Goal: Task Accomplishment & Management: Manage account settings

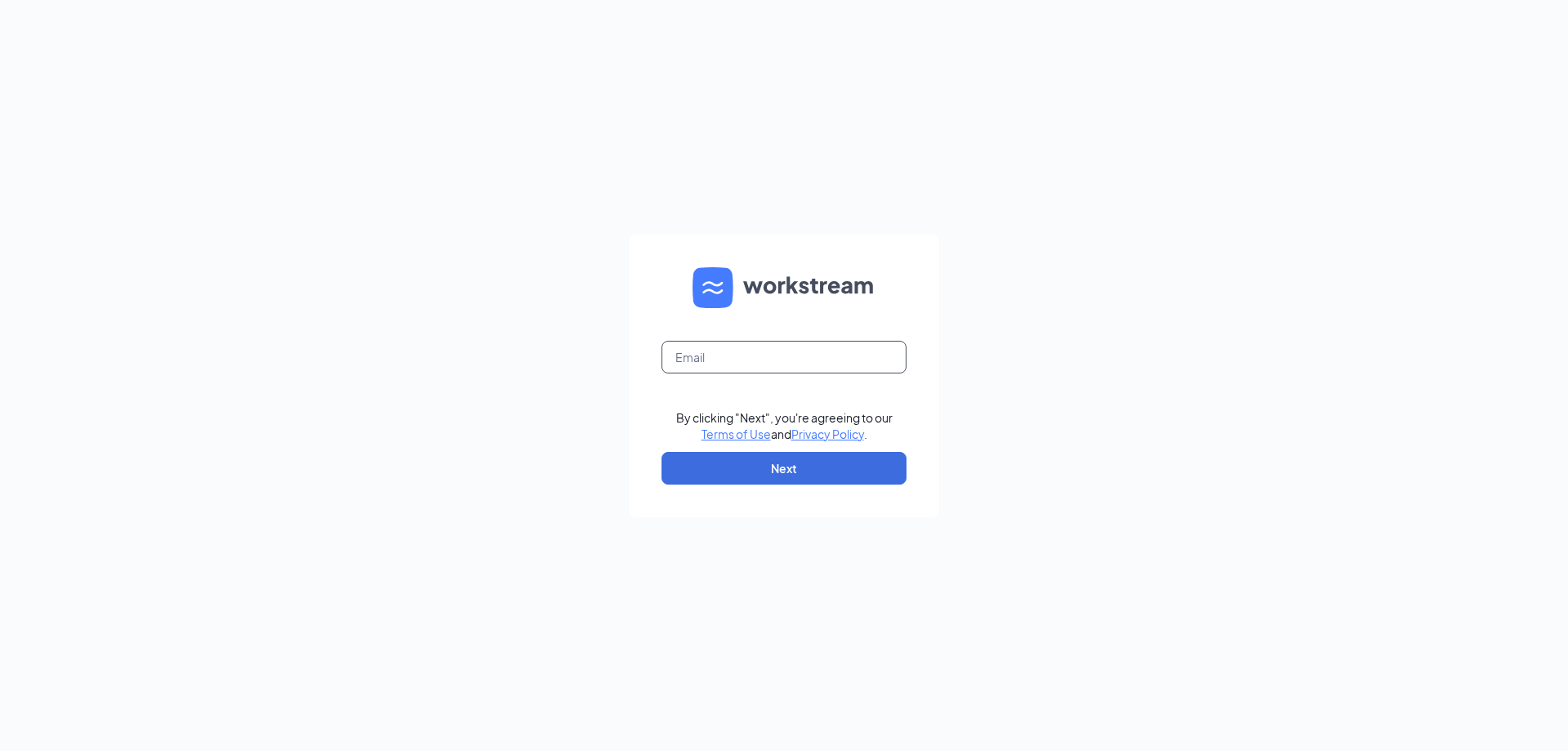
click at [800, 354] on input "text" at bounding box center [784, 357] width 245 height 32
type input "[PERSON_NAME][EMAIL_ADDRESS][DOMAIN_NAME]"
click at [794, 458] on button "Next" at bounding box center [784, 468] width 245 height 32
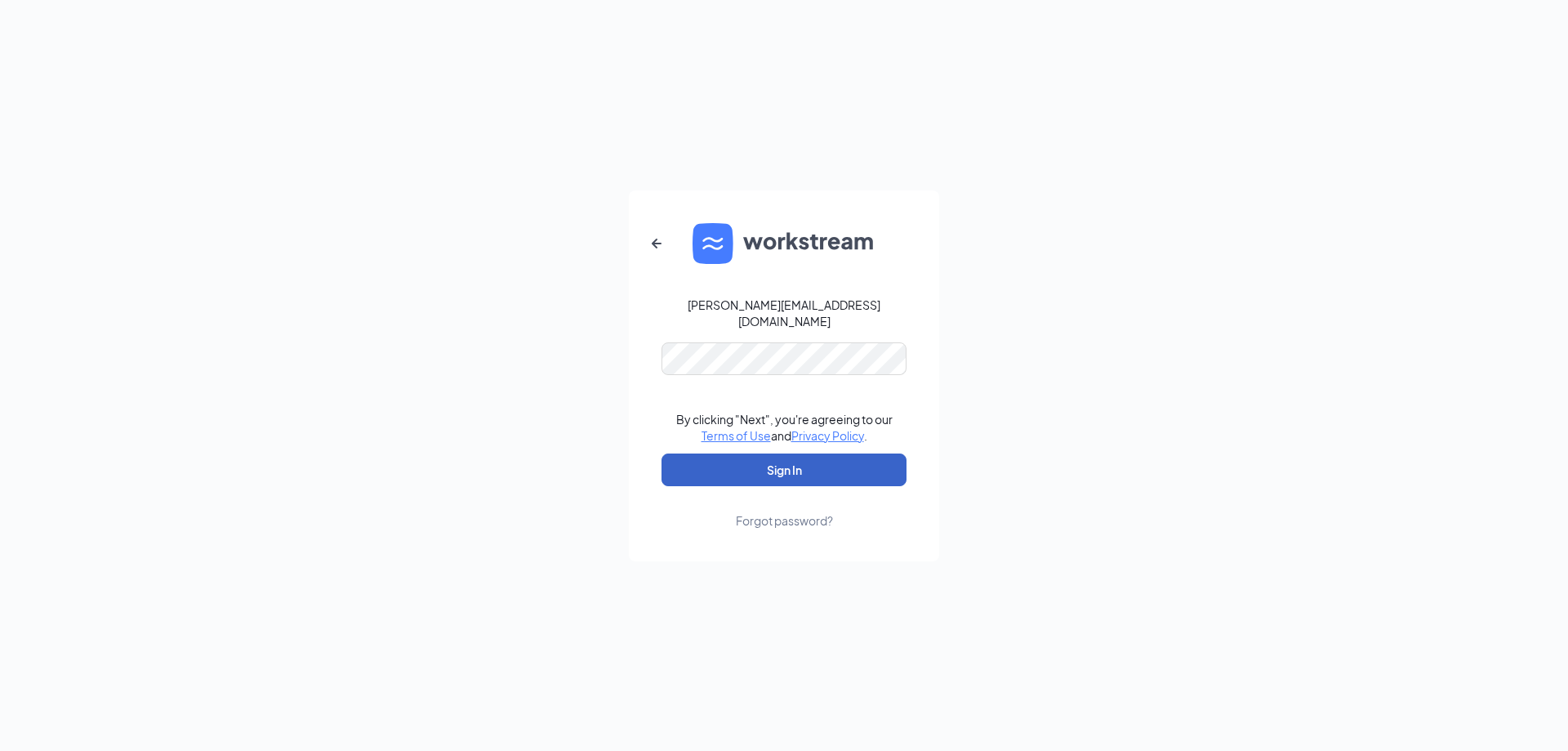
click at [775, 456] on button "Sign In" at bounding box center [784, 469] width 245 height 32
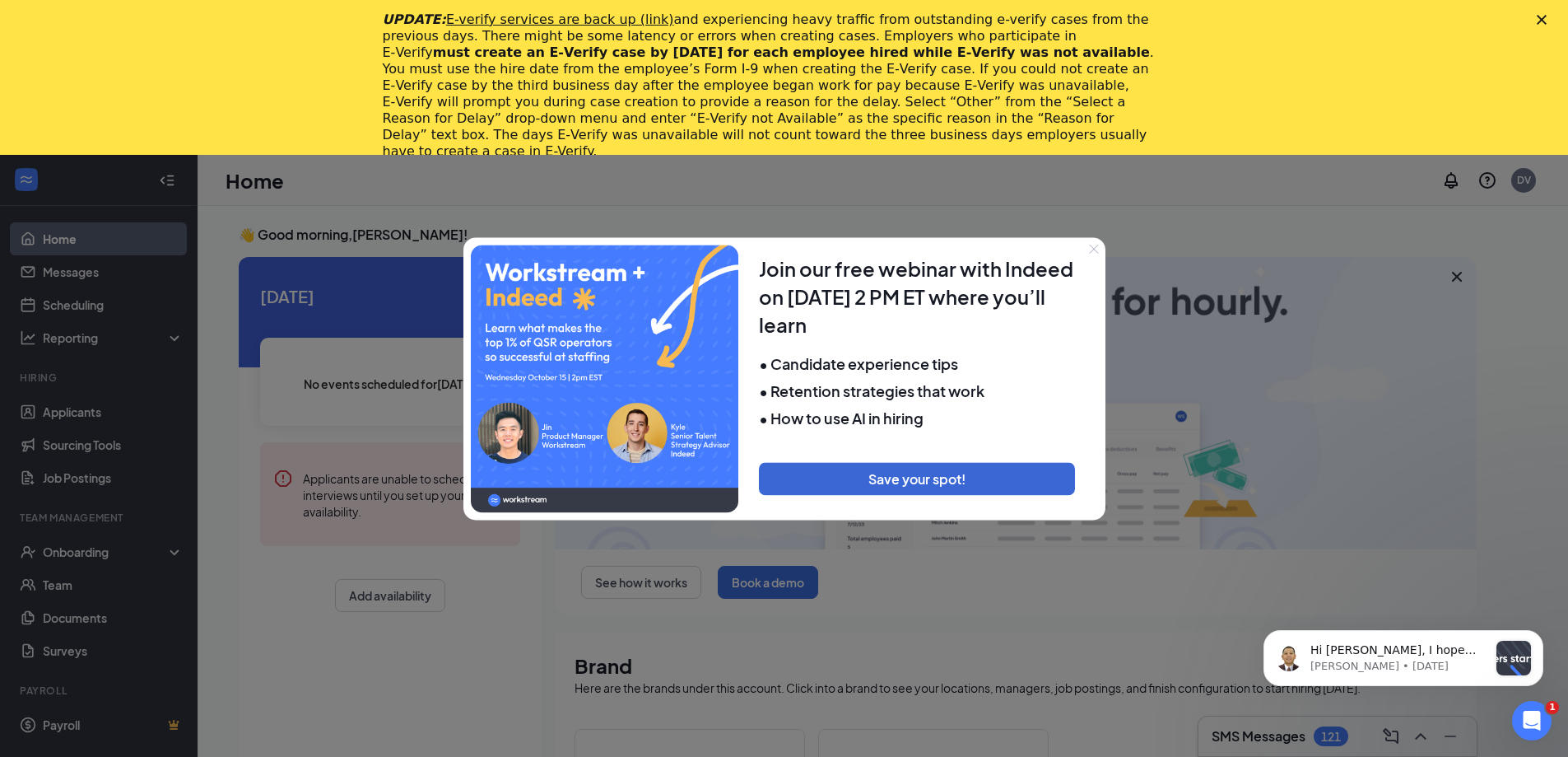
click at [1090, 255] on button "Close" at bounding box center [1094, 248] width 23 height 23
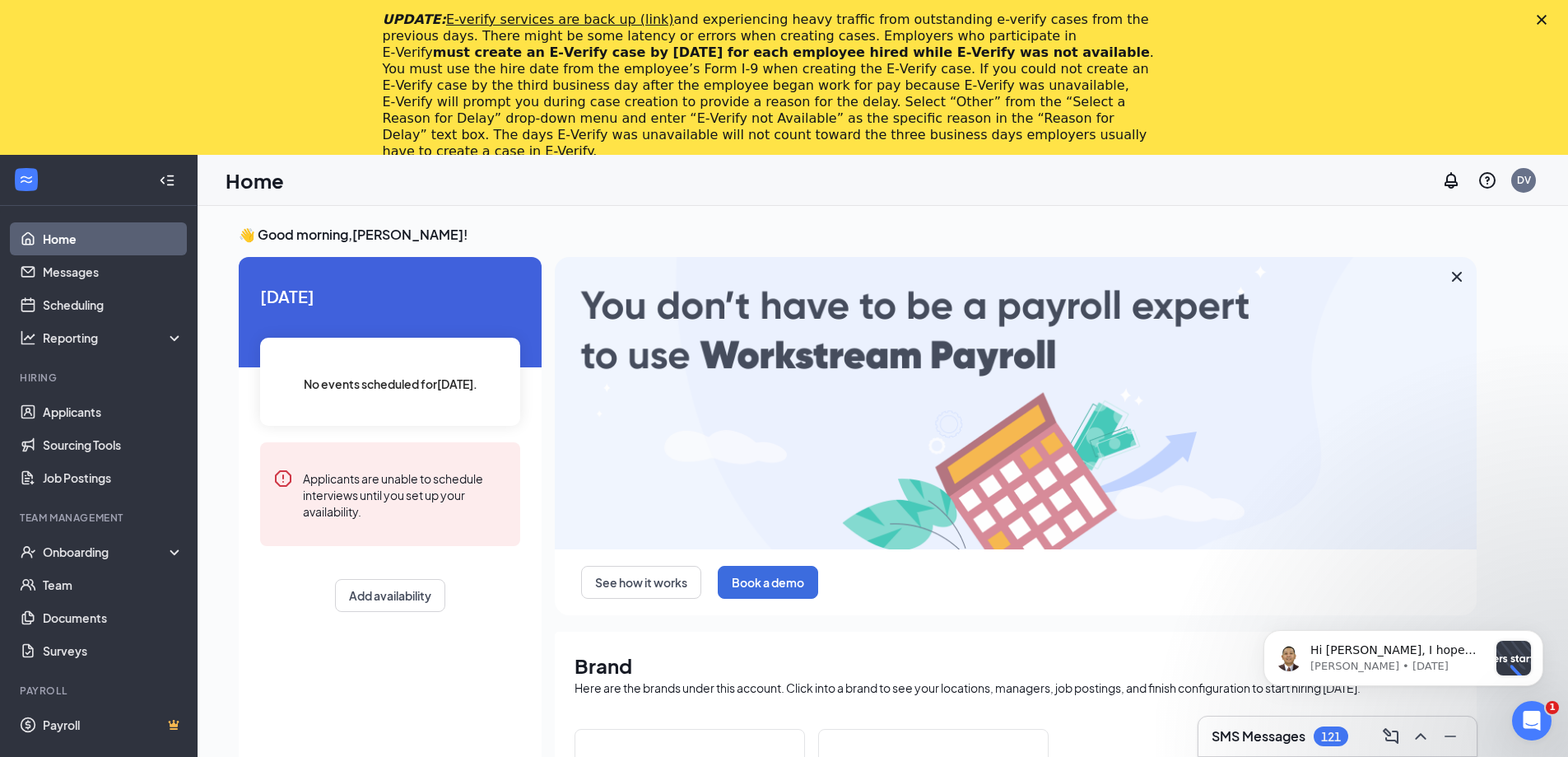
click at [1547, 19] on polygon "Close" at bounding box center [1542, 19] width 10 height 10
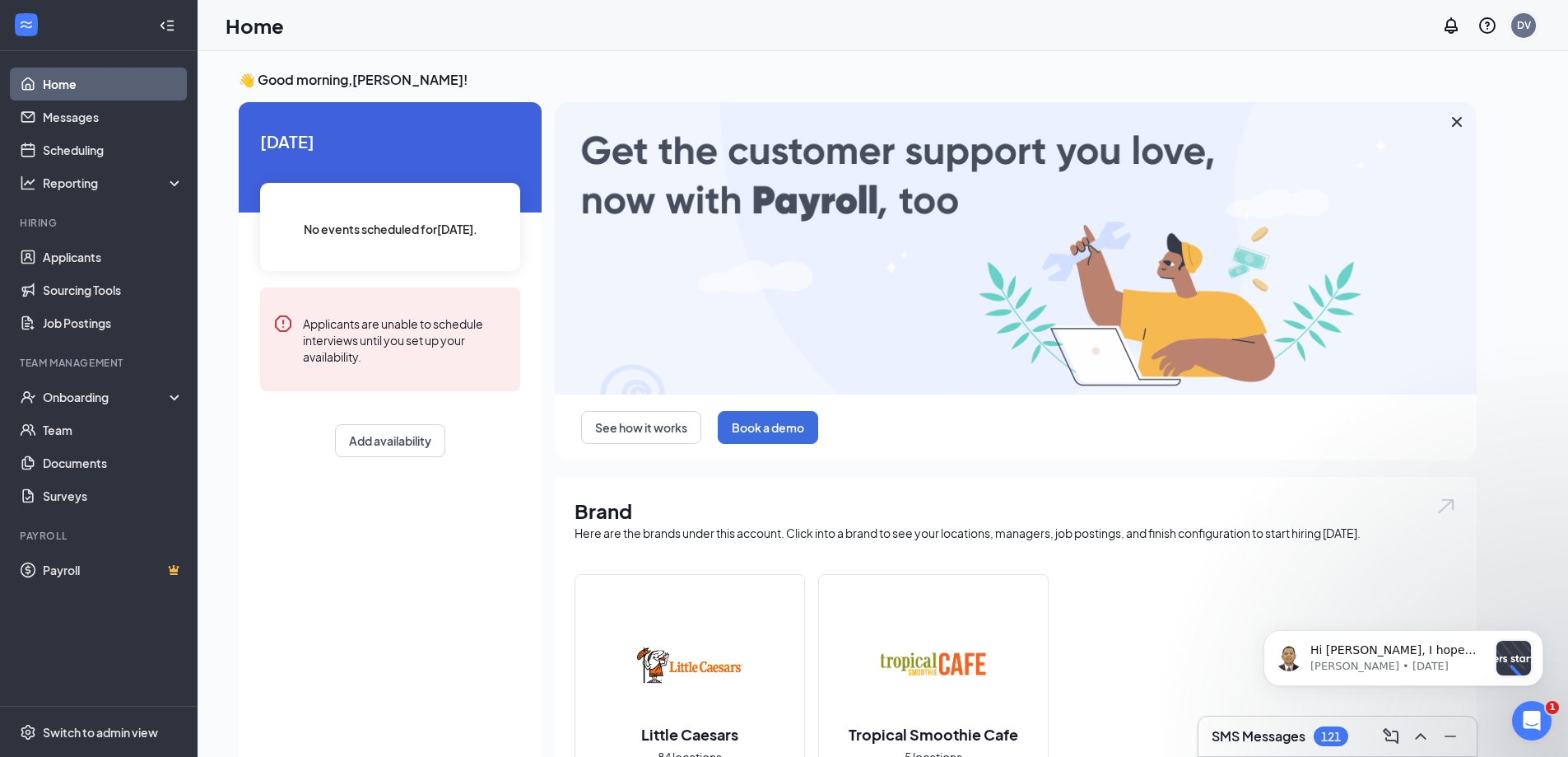
click at [1530, 26] on div "DV" at bounding box center [1524, 25] width 14 height 14
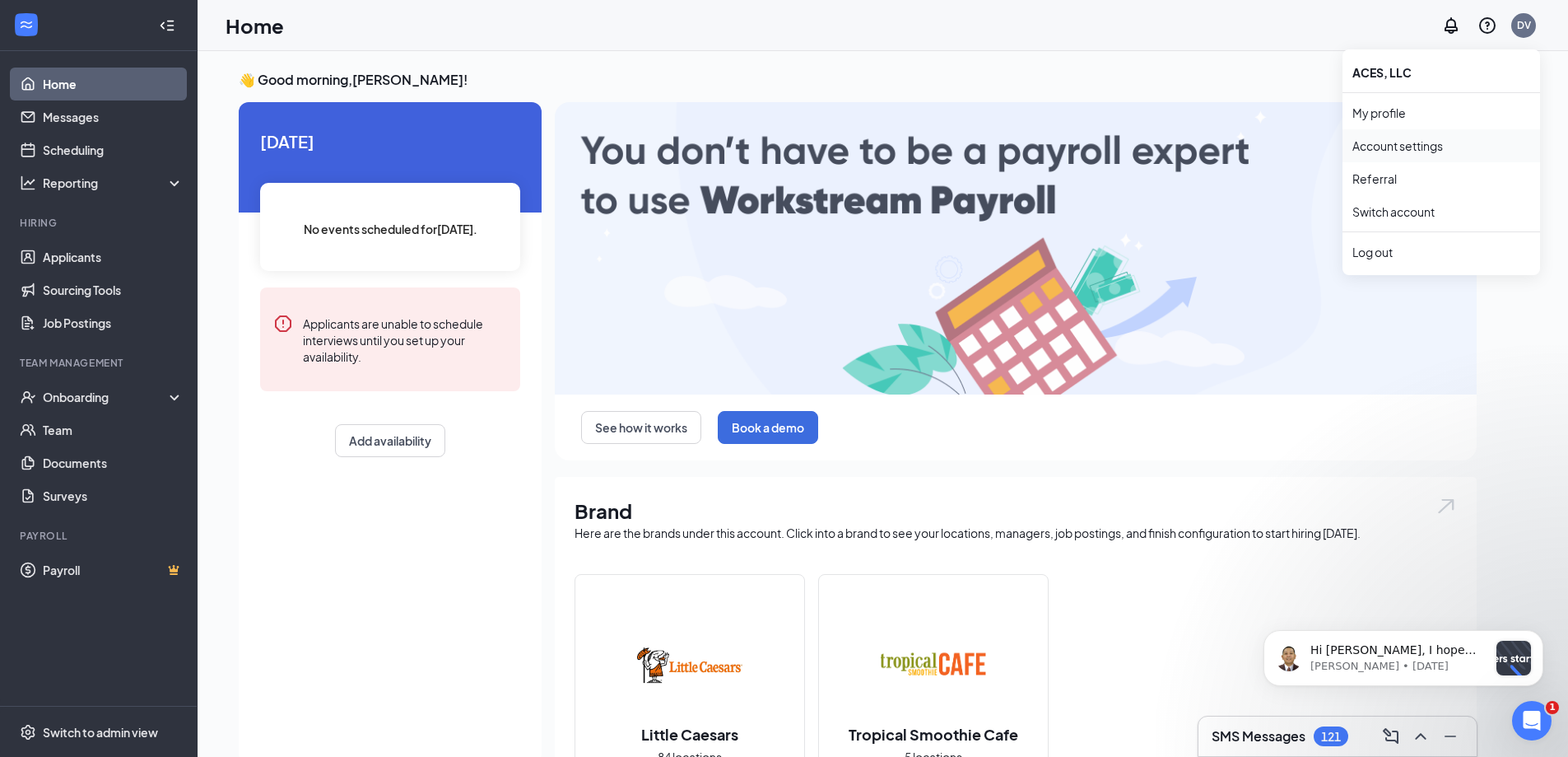
click at [1384, 147] on link "Account settings" at bounding box center [1441, 145] width 178 height 16
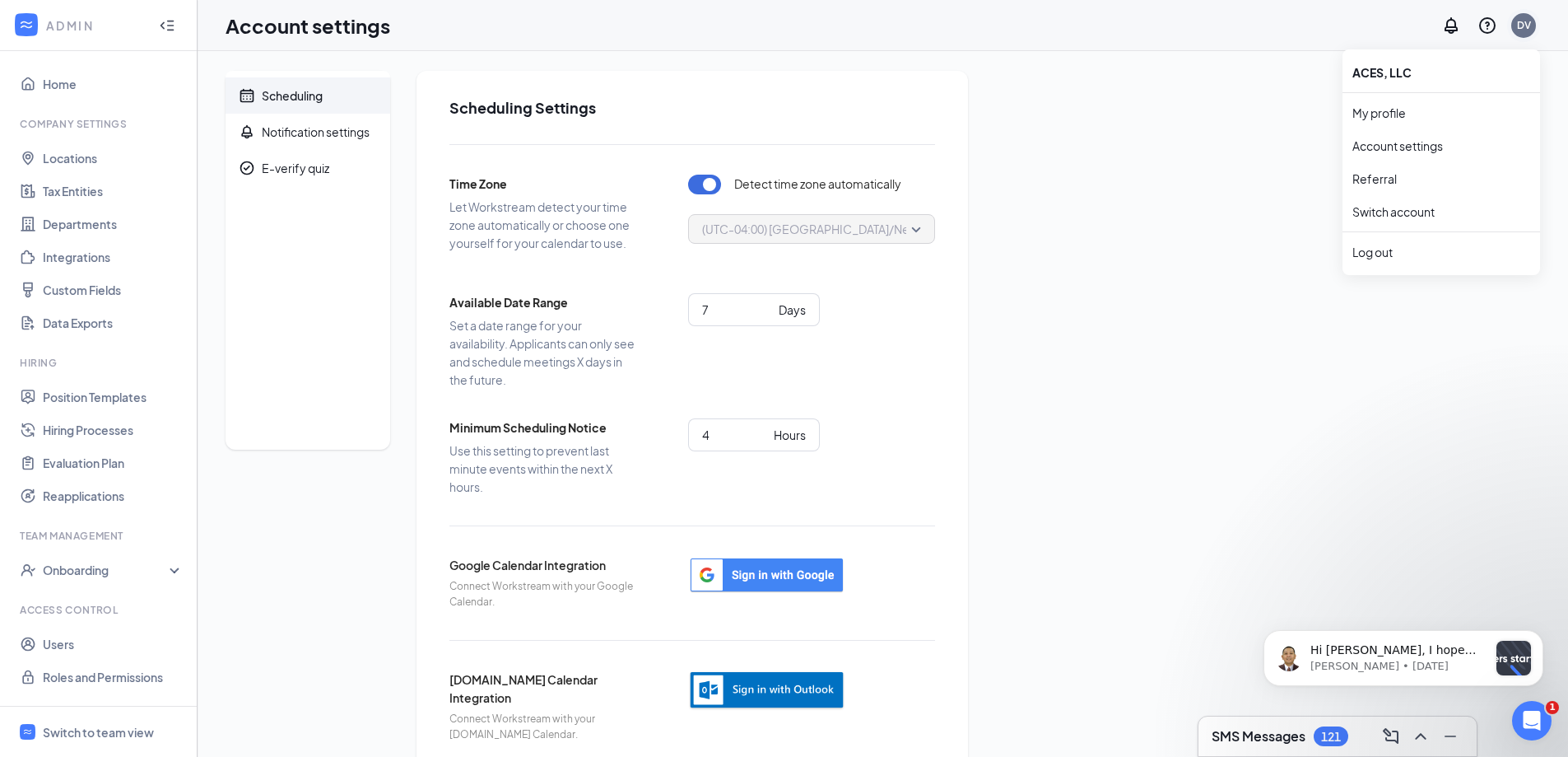
click at [1525, 23] on div "DV" at bounding box center [1524, 25] width 14 height 14
click at [1378, 109] on link "My profile" at bounding box center [1441, 113] width 178 height 16
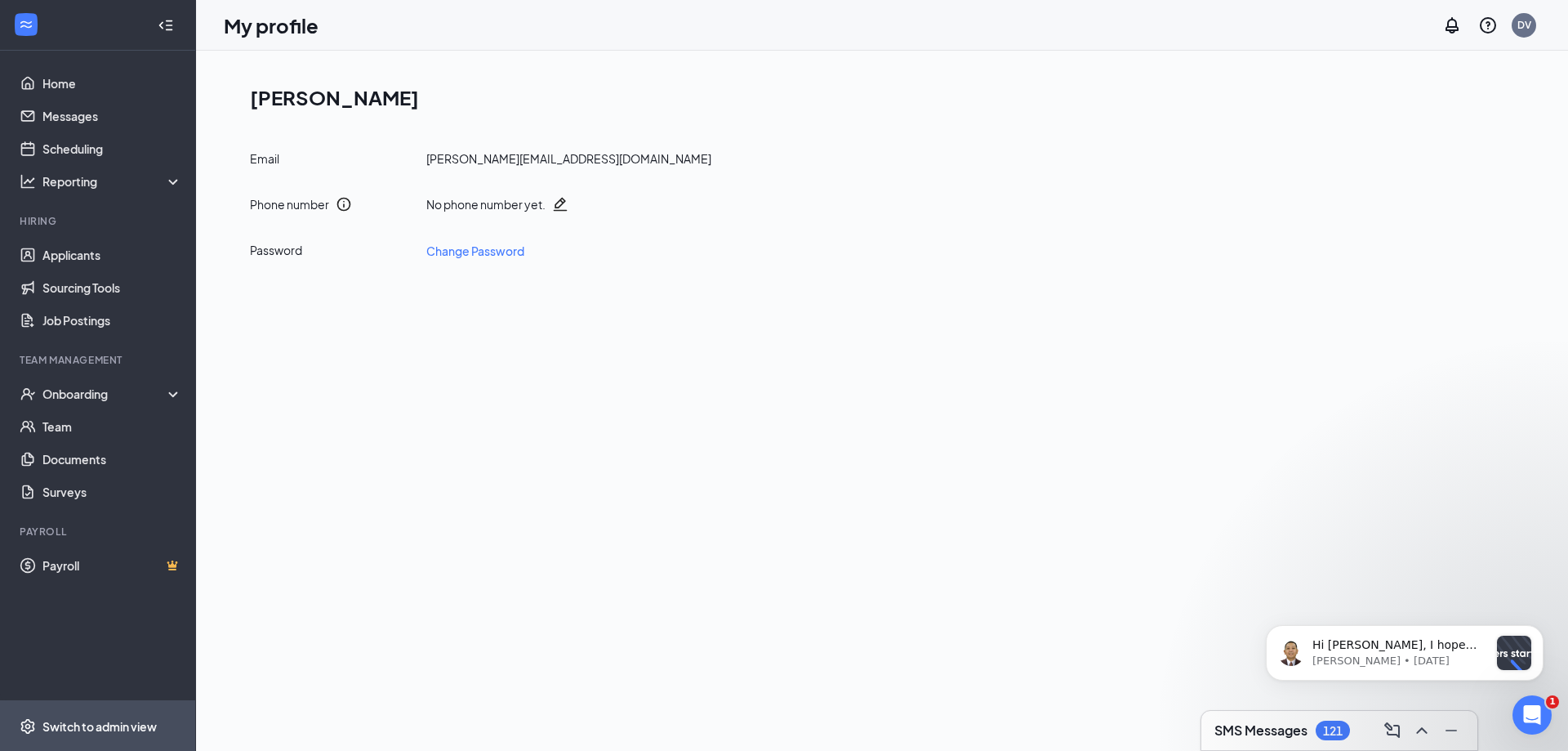
click at [61, 719] on div "Switch to admin view" at bounding box center [100, 725] width 115 height 16
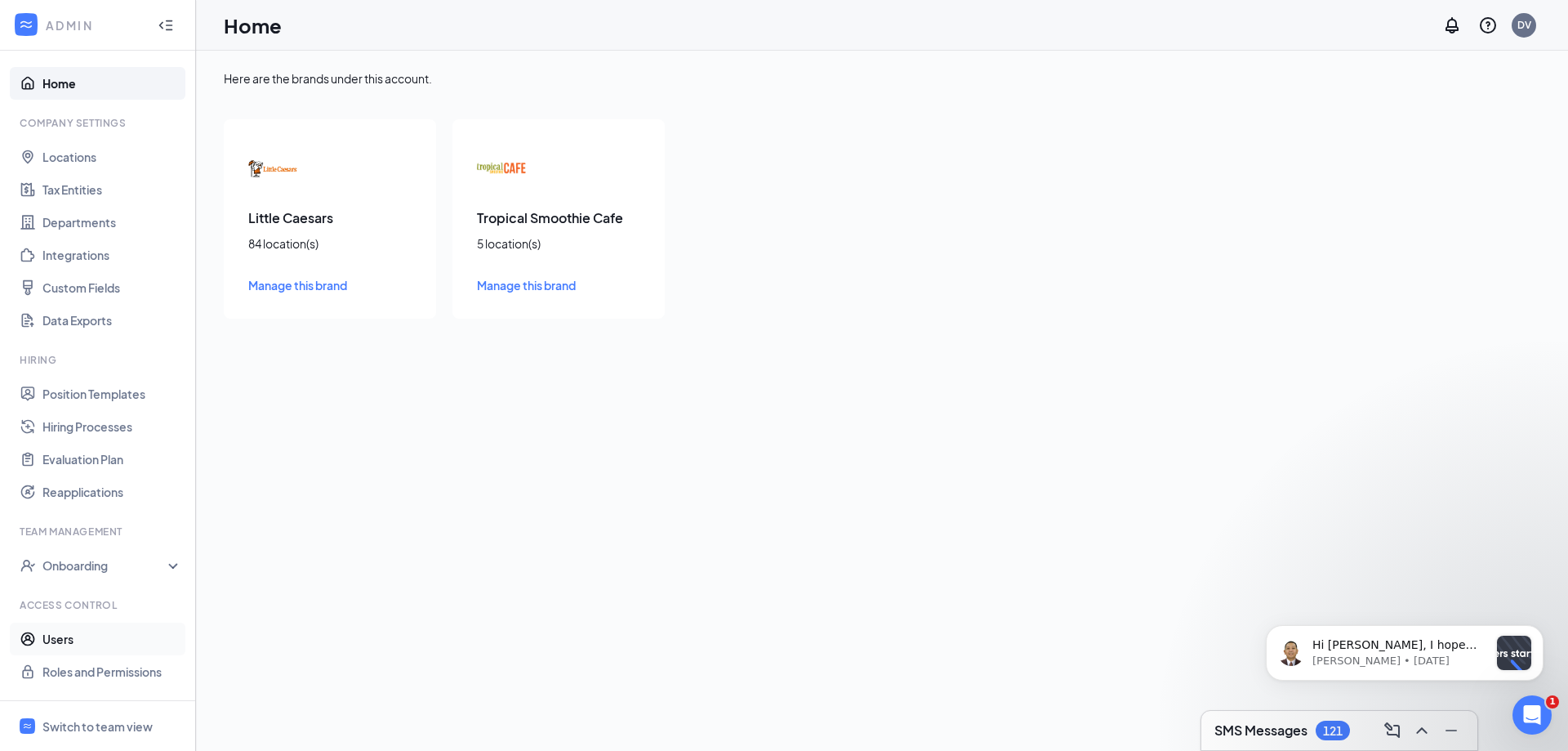
click at [99, 637] on link "Users" at bounding box center [113, 638] width 139 height 32
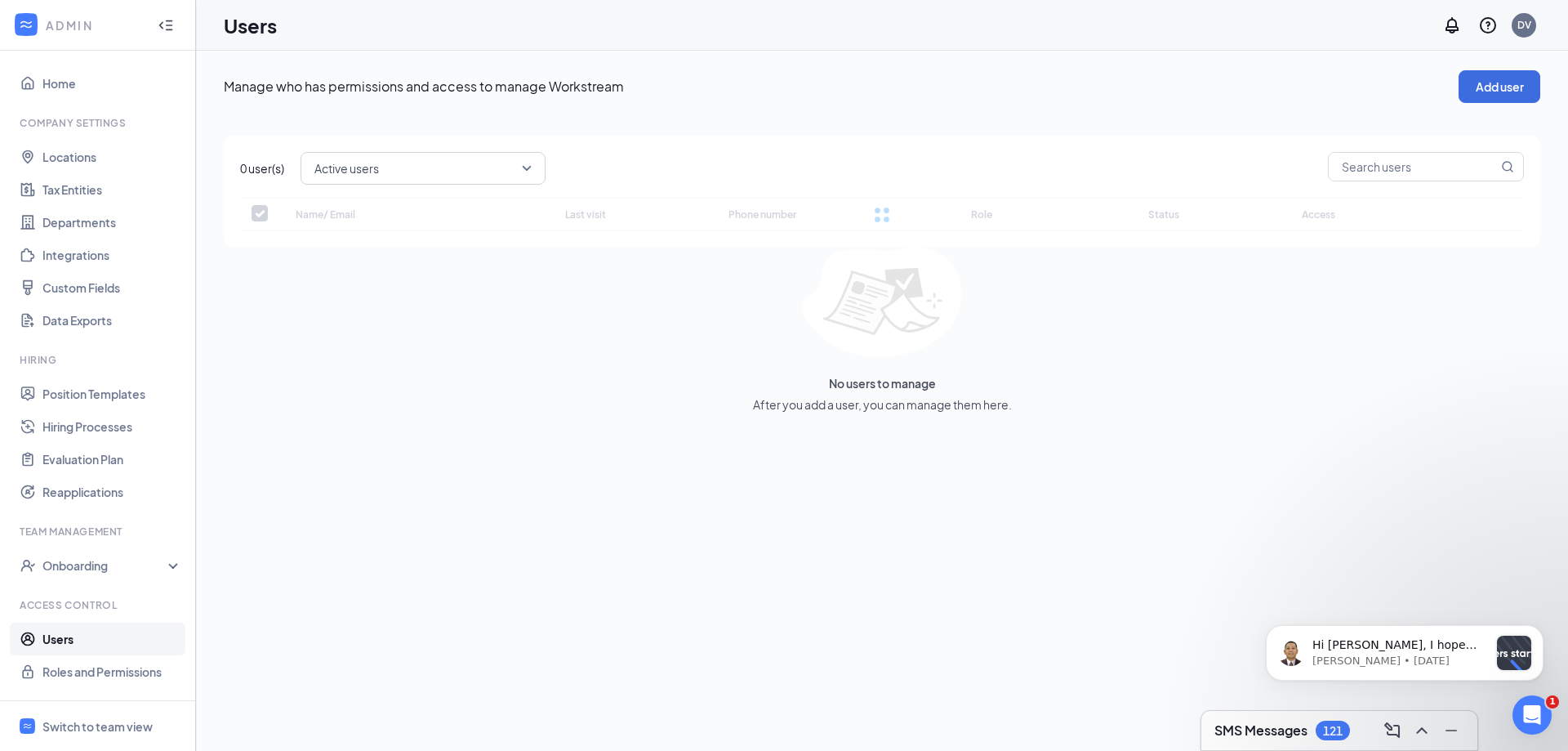
checkbox input "false"
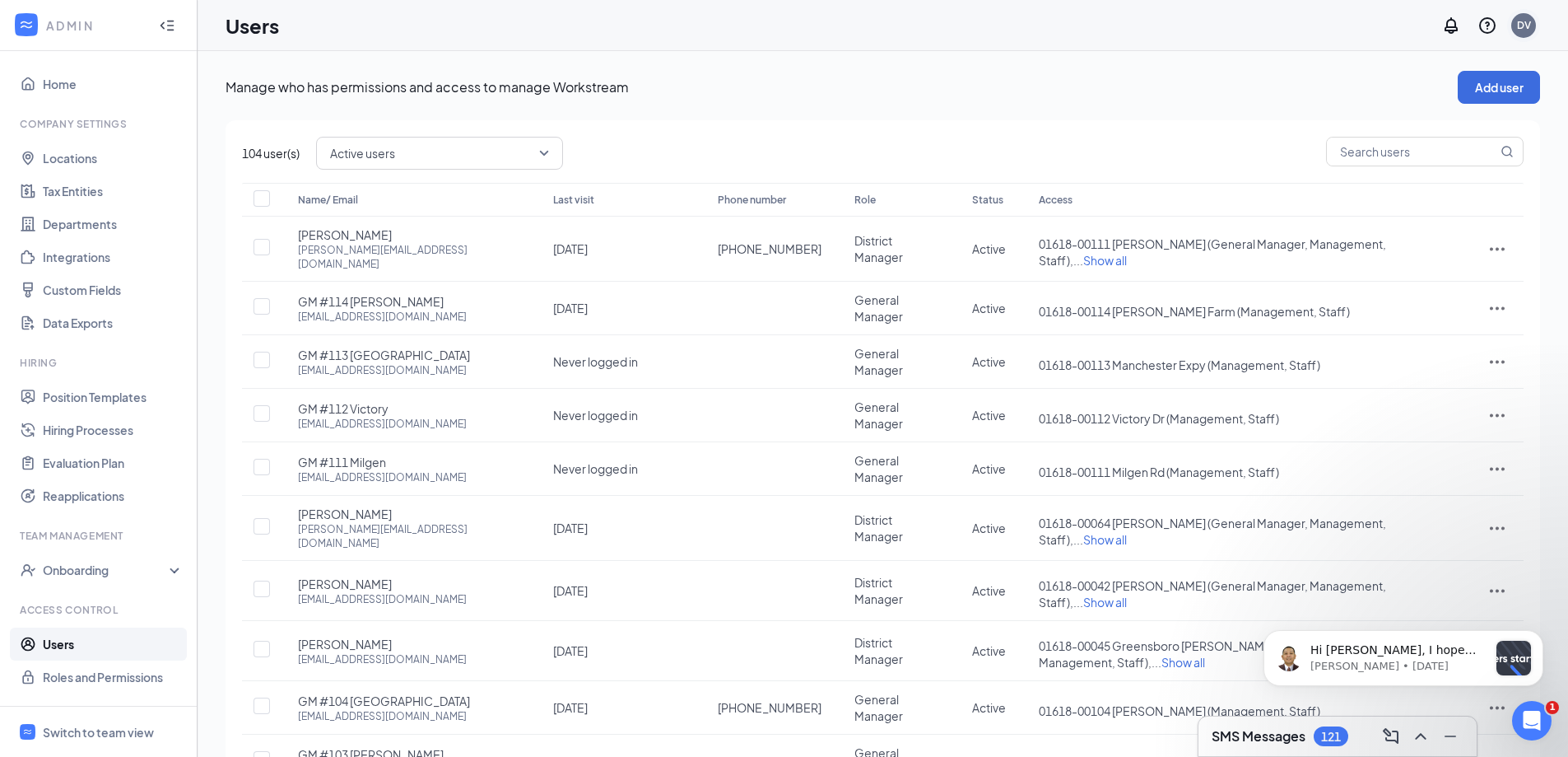
click at [1527, 19] on div "DV" at bounding box center [1524, 25] width 14 height 14
click at [1425, 152] on link "Account settings" at bounding box center [1441, 145] width 178 height 16
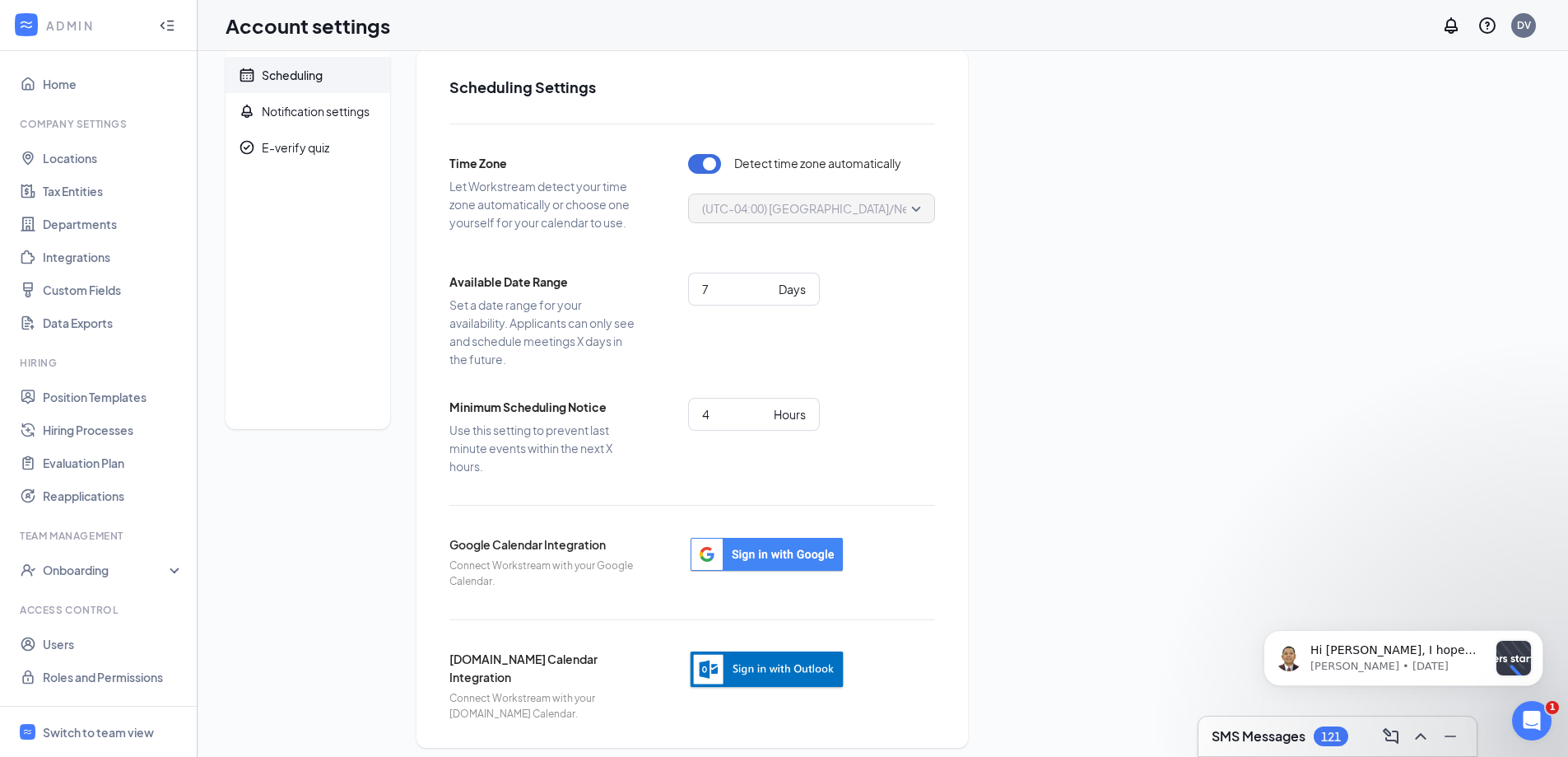
scroll to position [32, 0]
